Goal: Transaction & Acquisition: Purchase product/service

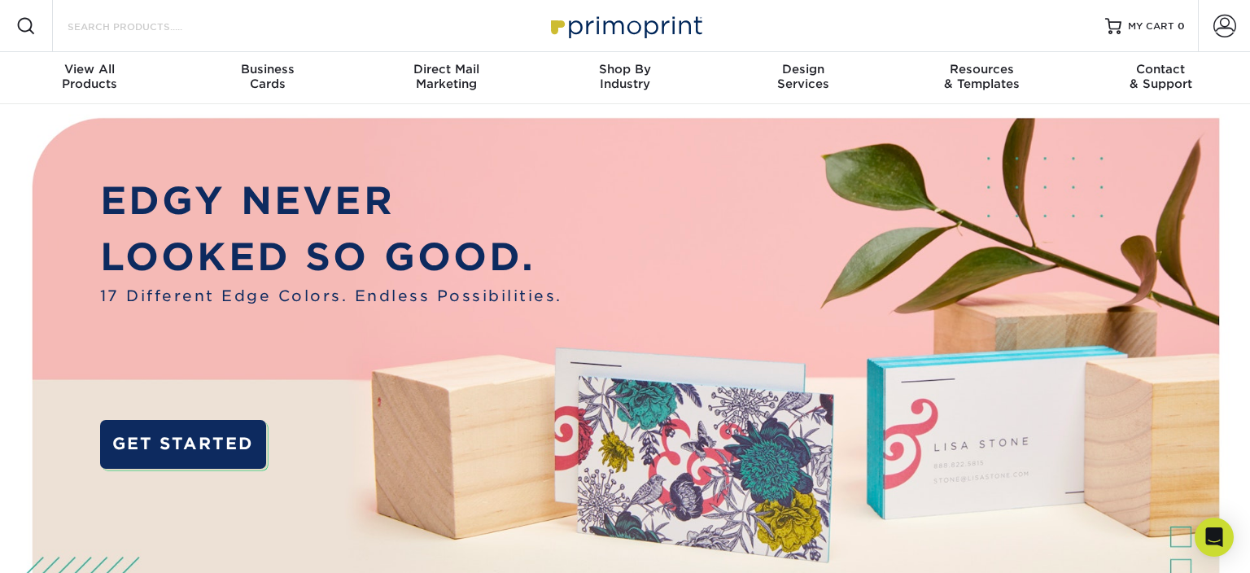
click at [138, 23] on input "Search Products" at bounding box center [145, 26] width 159 height 20
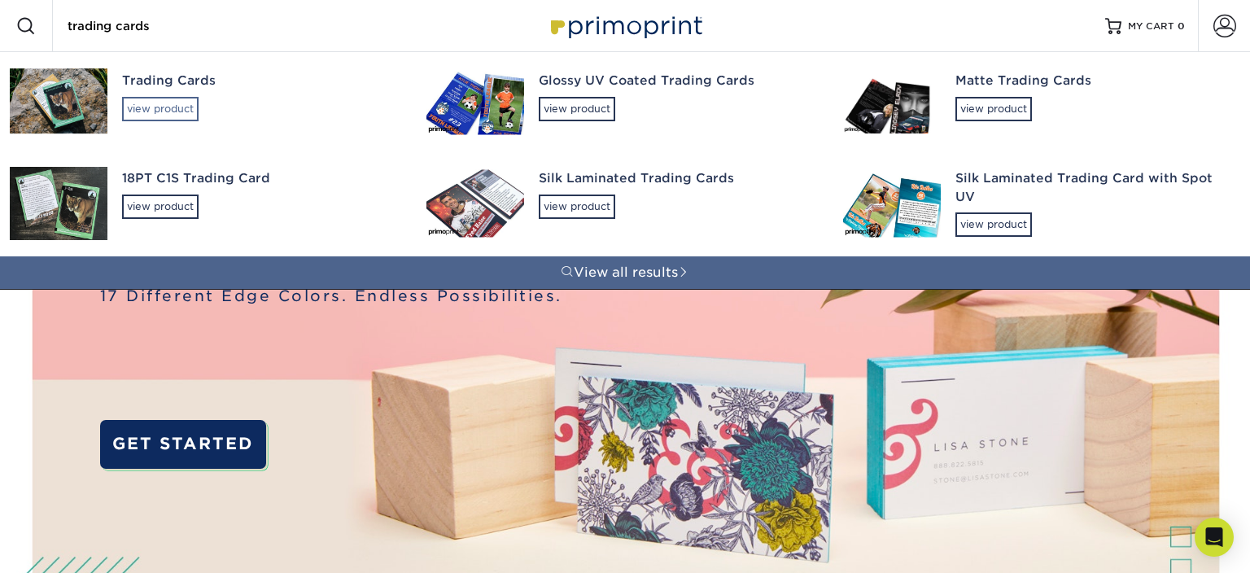
type input "trading cards"
click at [164, 103] on div "view product" at bounding box center [160, 109] width 76 height 24
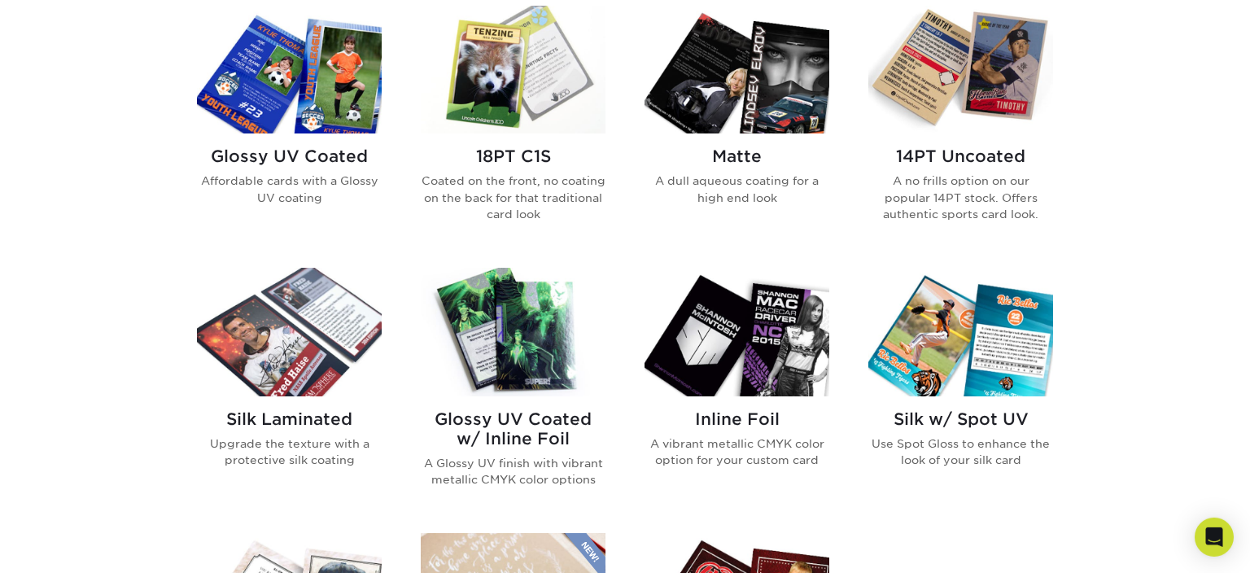
scroll to position [791, 0]
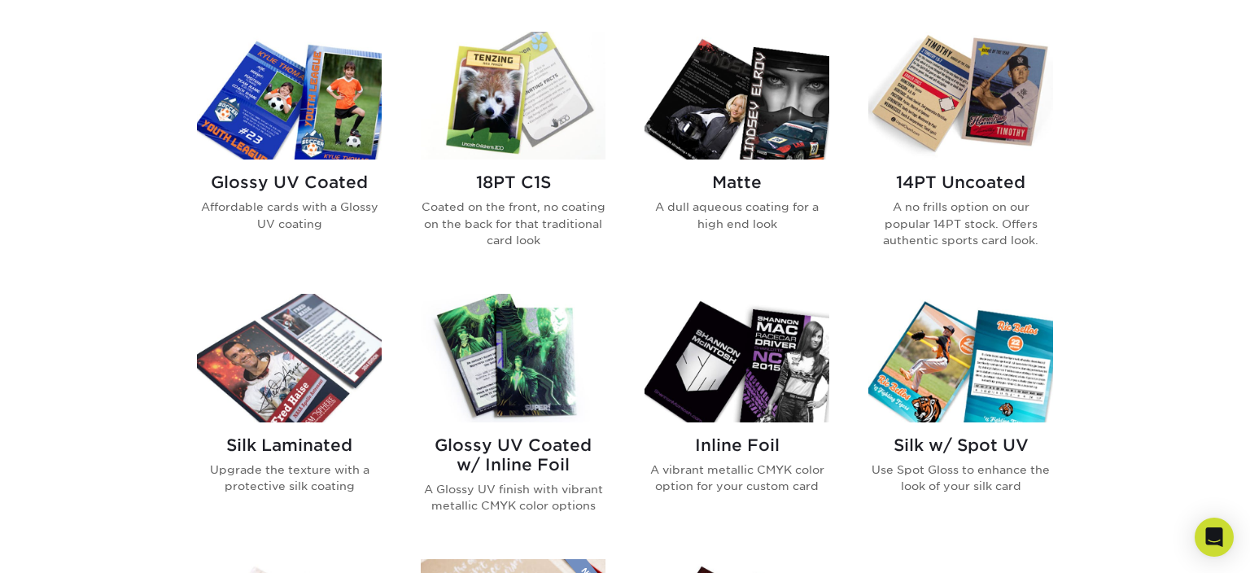
click at [530, 103] on img at bounding box center [513, 96] width 185 height 128
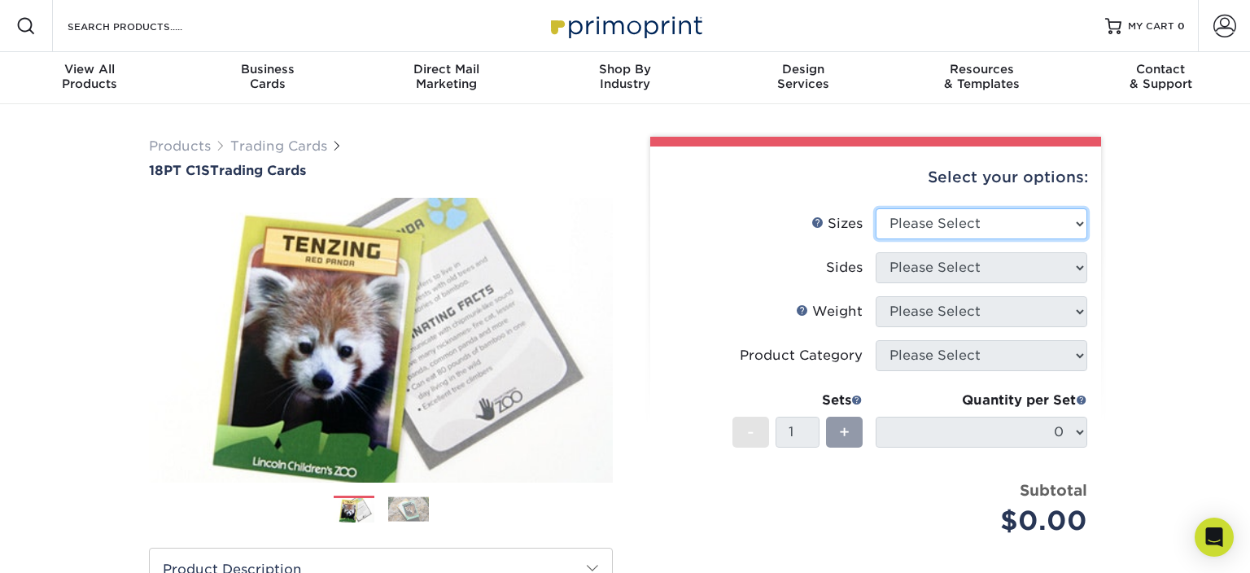
click at [875, 208] on select "Please Select 2.5" x 3.5"" at bounding box center [981, 223] width 212 height 31
select select "2.50x3.50"
click option "2.5" x 3.5"" at bounding box center [0, 0] width 0 height 0
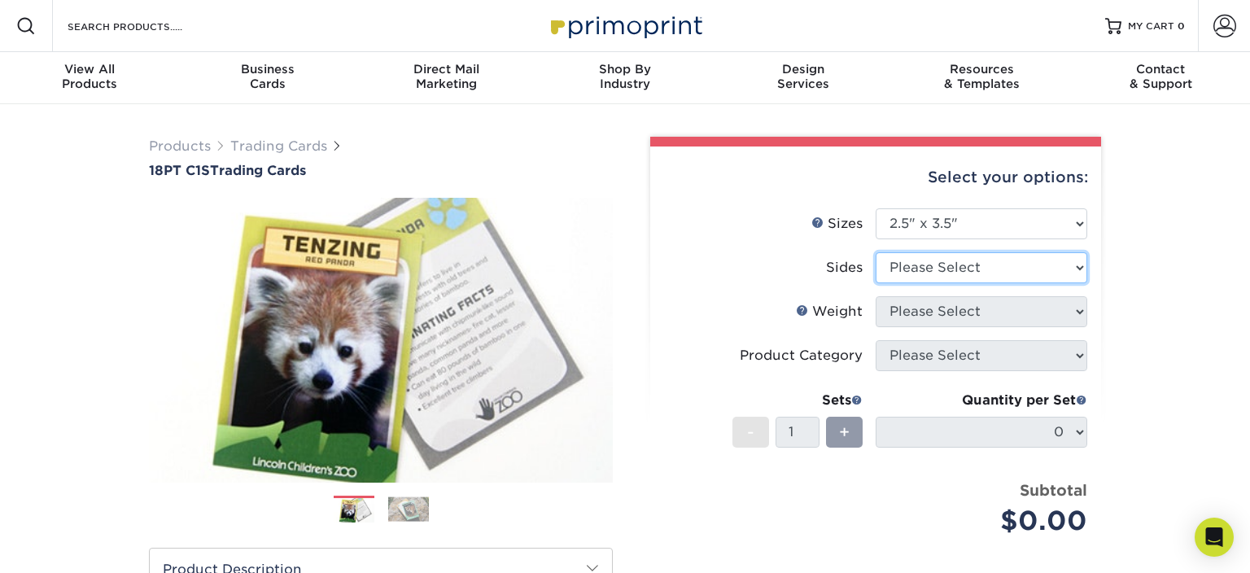
click at [875, 252] on select "Please Select Print Both Sides Print Front Only" at bounding box center [981, 267] width 212 height 31
select select "13abbda7-1d64-4f25-8bb2-c179b224825d"
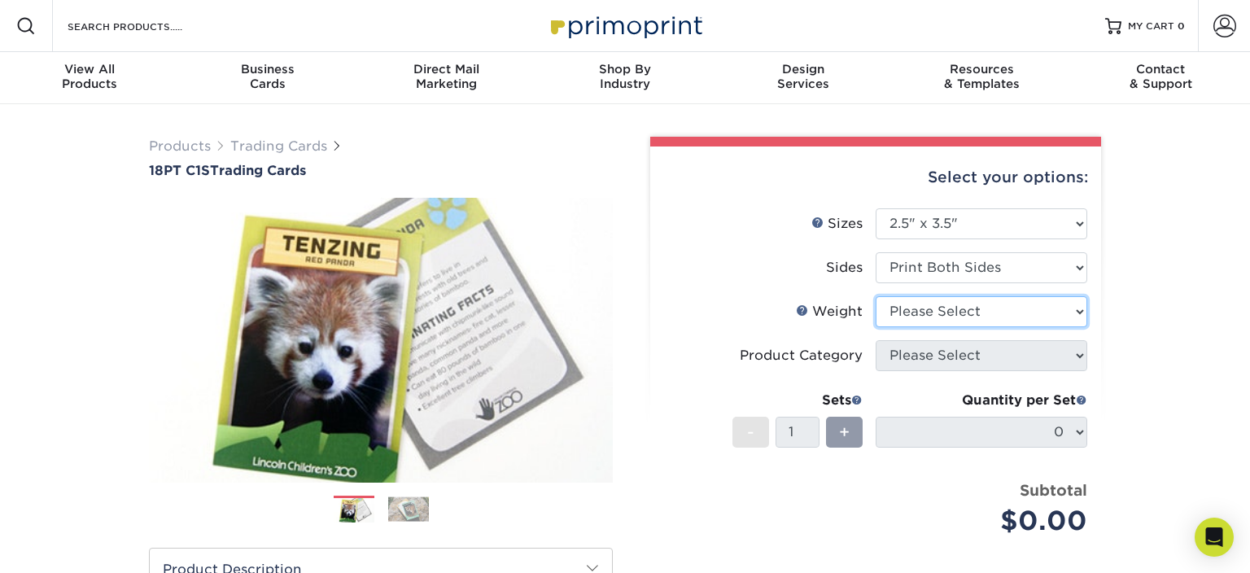
click at [875, 296] on select "Please Select 18PT C1S" at bounding box center [981, 311] width 212 height 31
select select "18PTC1S"
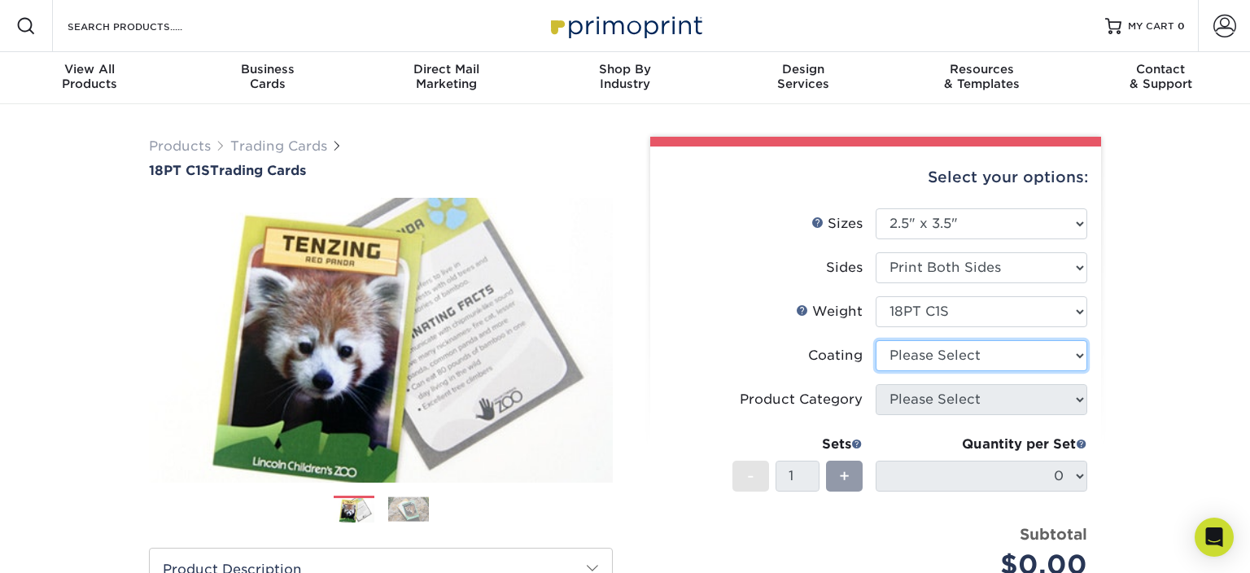
click at [875, 340] on select at bounding box center [981, 355] width 212 height 31
select select "1e8116af-acfc-44b1-83dc-8181aa338834"
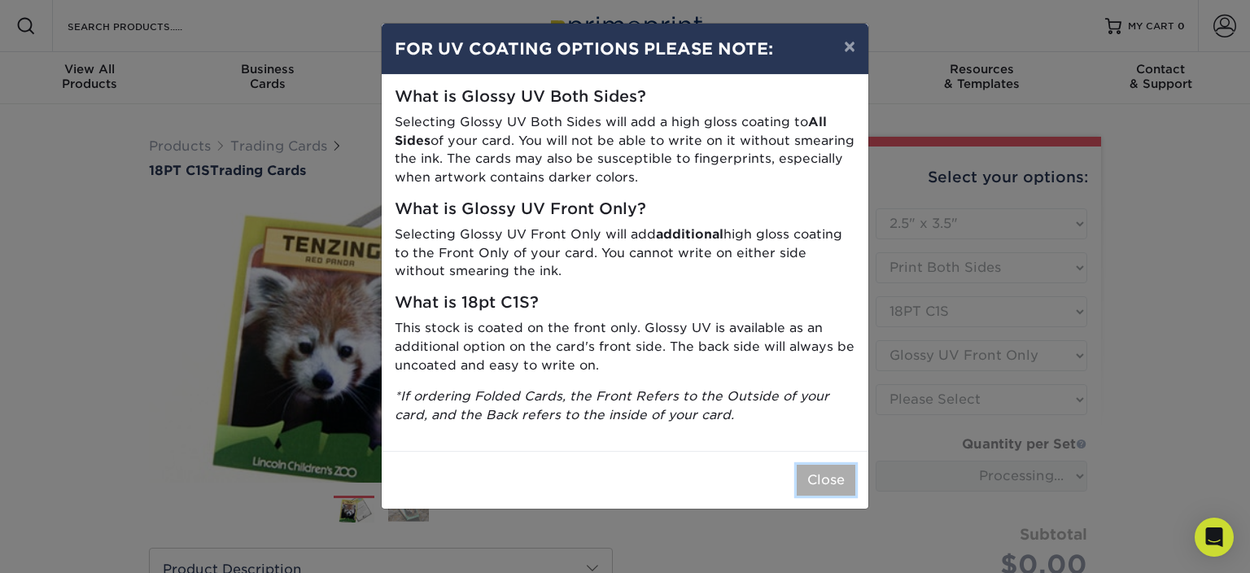
click at [828, 481] on button "Close" at bounding box center [826, 480] width 59 height 31
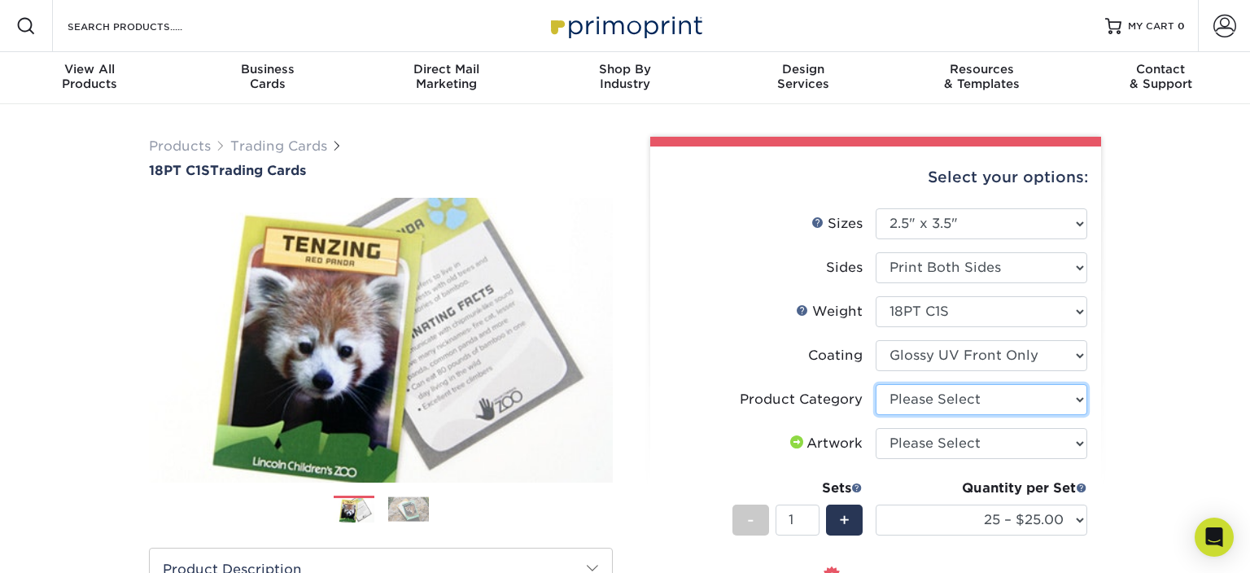
click at [875, 384] on select "Please Select Trading Cards" at bounding box center [981, 399] width 212 height 31
select select "c2f9bce9-36c2-409d-b101-c29d9d031e18"
click option "Trading Cards" at bounding box center [0, 0] width 0 height 0
click at [875, 428] on select "Please Select I will upload files I need a design - $100" at bounding box center [981, 443] width 212 height 31
select select "upload"
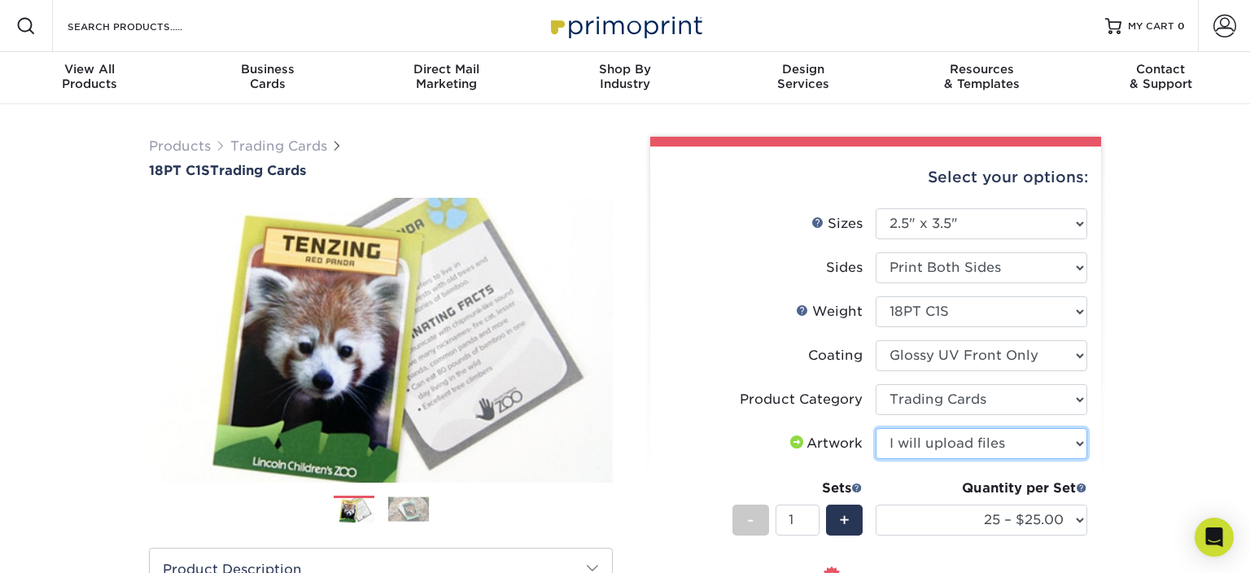
click option "I will upload files" at bounding box center [0, 0] width 0 height 0
click at [1173, 375] on div "Products Trading Cards 18PT C1S Trading Cards Previous Next show more" at bounding box center [625, 530] width 1250 height 852
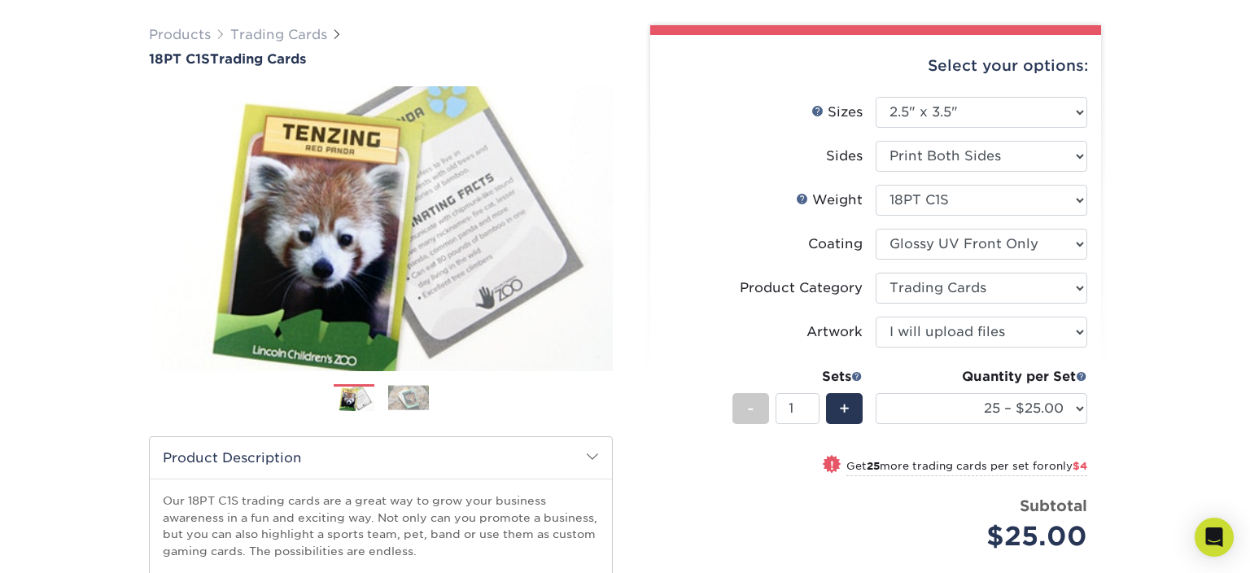
scroll to position [132, 0]
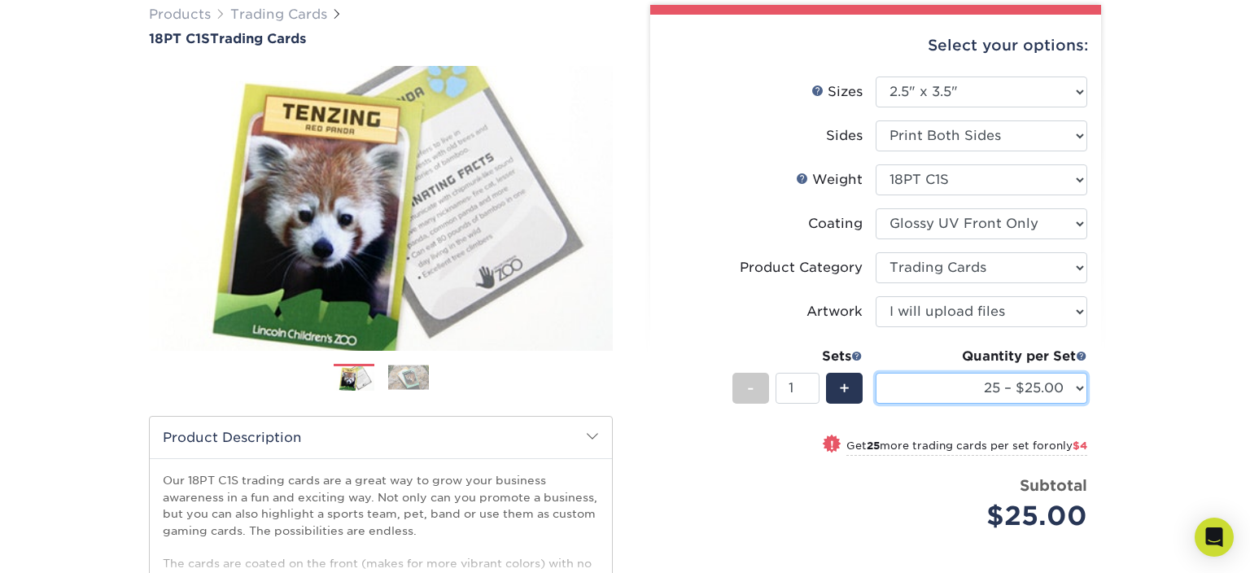
click at [875, 373] on select "25 – $25.00 50 – $29.00 75 – $37.00 100 – $41.00 250 – $48.00 500 – $58.00 1000…" at bounding box center [981, 388] width 212 height 31
select select "250 – $48.00"
click option "250 – $48.00" at bounding box center [0, 0] width 0 height 0
click at [1184, 258] on div "Products Trading Cards 18PT C1S Trading Cards Previous Next show more" at bounding box center [625, 398] width 1250 height 852
